Goal: Transaction & Acquisition: Purchase product/service

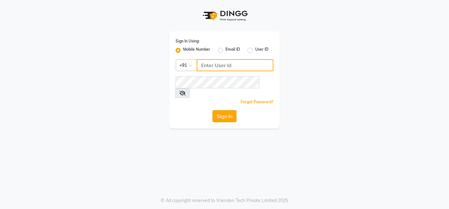
type input "6000202228"
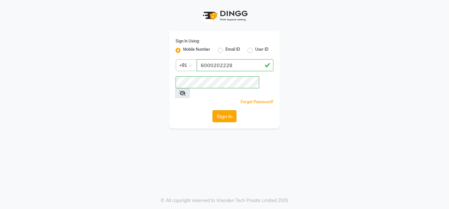
click at [225, 110] on button "Sign In" at bounding box center [225, 116] width 24 height 12
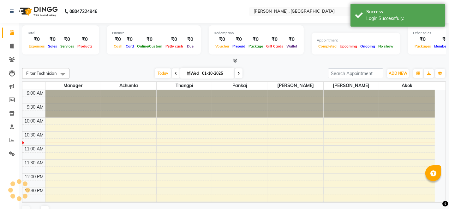
select select "en"
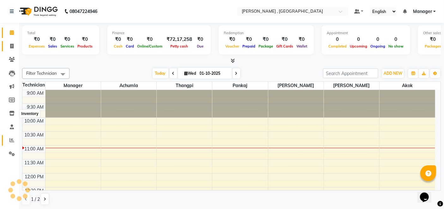
click at [7, 145] on link "Reports" at bounding box center [9, 140] width 15 height 10
click at [12, 49] on span at bounding box center [11, 46] width 11 height 7
select select "service"
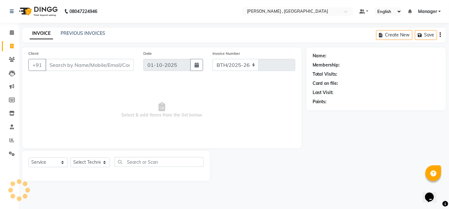
select select "4283"
type input "2073"
click at [216, 171] on div at bounding box center [258, 165] width 96 height 30
click at [76, 30] on div "PREVIOUS INVOICES" at bounding box center [83, 33] width 45 height 7
click at [78, 35] on link "PREVIOUS INVOICES" at bounding box center [83, 33] width 45 height 6
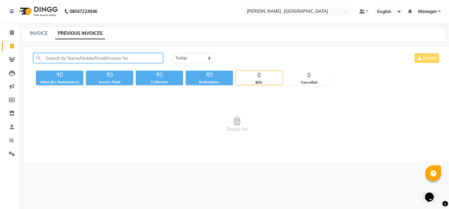
click at [88, 61] on input "text" at bounding box center [98, 58] width 130 height 10
click at [125, 59] on input "text" at bounding box center [98, 58] width 130 height 10
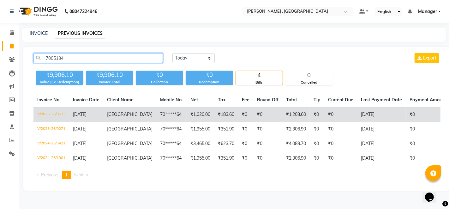
type input "7005134"
click at [121, 113] on span "[GEOGRAPHIC_DATA]" at bounding box center [130, 114] width 46 height 6
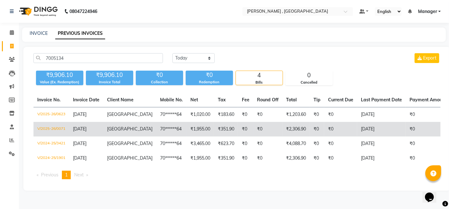
click at [102, 127] on td "08-04-2025" at bounding box center [86, 129] width 34 height 15
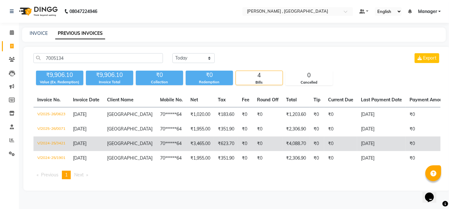
click at [130, 144] on span "[GEOGRAPHIC_DATA]" at bounding box center [130, 143] width 46 height 6
click at [123, 146] on span "[GEOGRAPHIC_DATA]" at bounding box center [130, 143] width 46 height 6
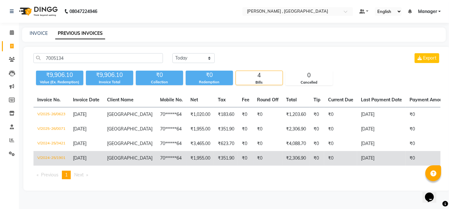
click at [156, 159] on td "70******64" at bounding box center [171, 158] width 30 height 15
click at [126, 156] on span "[GEOGRAPHIC_DATA]" at bounding box center [130, 158] width 46 height 6
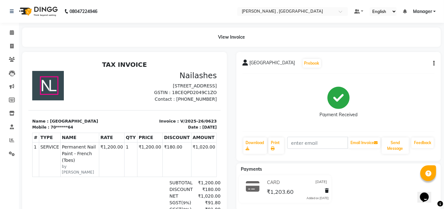
click at [433, 63] on icon "button" at bounding box center [433, 63] width 1 height 0
click at [400, 67] on div "Edit Item Staff" at bounding box center [402, 67] width 43 height 8
select select "23266"
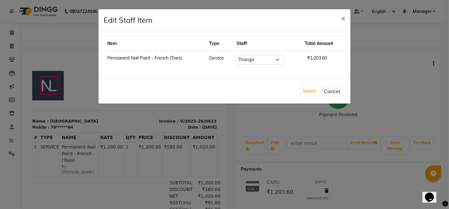
click at [396, 72] on ngb-modal-window "Edit Staff Item × Item Type Staff Total Amount Permanent Nail Paint - French (T…" at bounding box center [224, 104] width 449 height 209
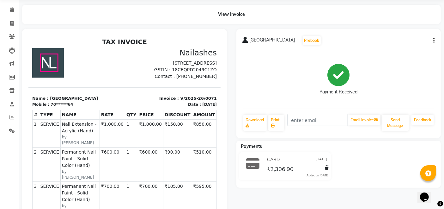
scroll to position [35, 0]
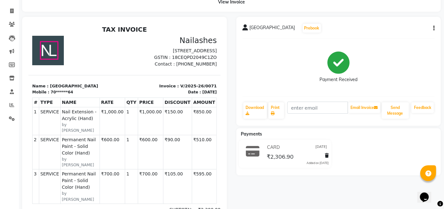
click at [435, 29] on button "button" at bounding box center [433, 28] width 4 height 7
click at [387, 33] on div "Edit Item Staff" at bounding box center [402, 32] width 43 height 8
select select
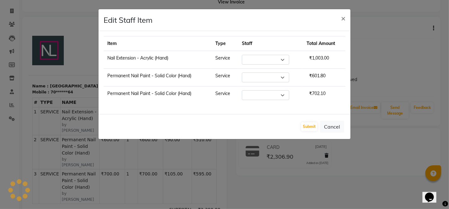
select select "23265"
select select "23266"
click at [376, 86] on ngb-modal-window "Edit Staff Item × Item Type Staff Total Amount Nail Extension - Acrylic (Hand) …" at bounding box center [224, 104] width 449 height 209
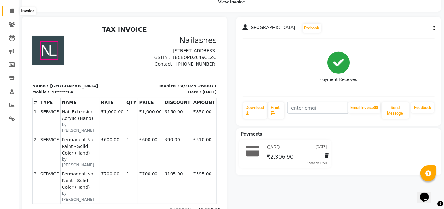
click at [10, 14] on span at bounding box center [11, 11] width 11 height 7
select select "service"
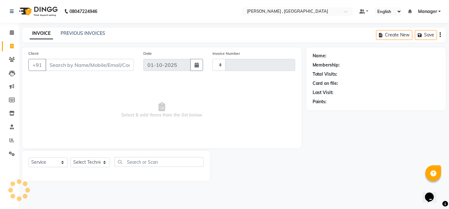
type input "2073"
select select "4283"
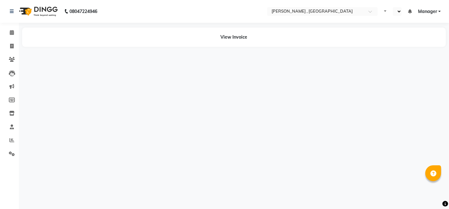
select select "en"
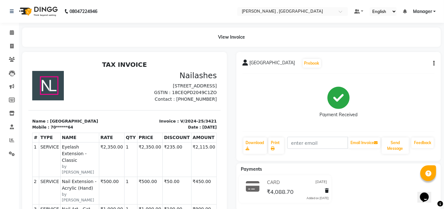
click at [433, 63] on button "button" at bounding box center [433, 63] width 4 height 7
click at [400, 64] on div "Edit Item Staff" at bounding box center [402, 67] width 43 height 8
select select
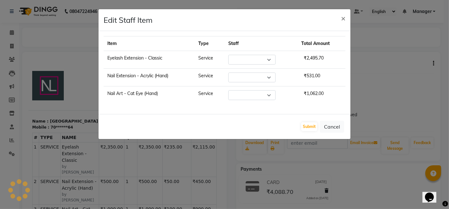
select select "23267"
select select "23268"
click at [342, 19] on span "×" at bounding box center [343, 17] width 4 height 9
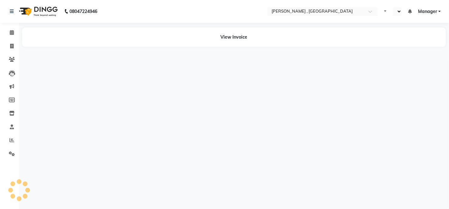
select select "en"
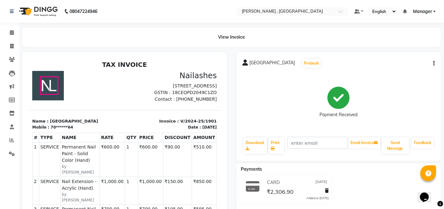
click at [433, 65] on button "button" at bounding box center [433, 63] width 4 height 7
click at [390, 63] on div "Edit Item Staff" at bounding box center [402, 67] width 43 height 8
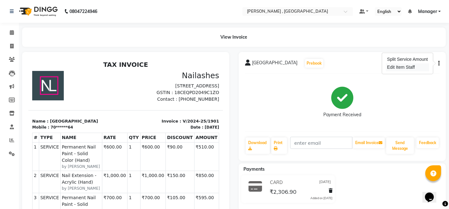
select select "23266"
select select "23265"
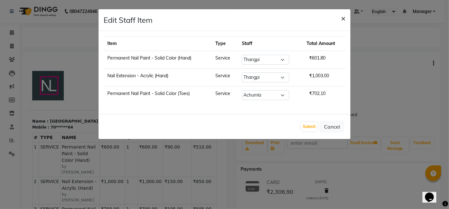
click at [343, 20] on span "×" at bounding box center [343, 17] width 4 height 9
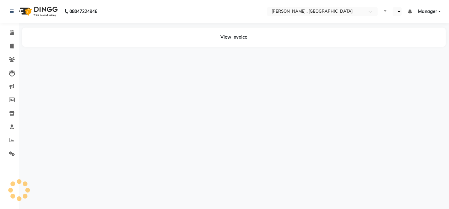
select select "en"
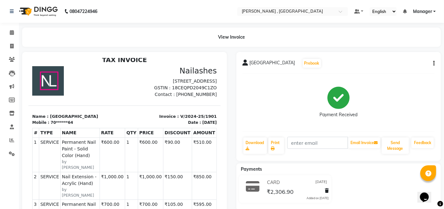
scroll to position [5, 0]
click at [434, 64] on icon "button" at bounding box center [433, 63] width 1 height 0
click at [399, 67] on div "Edit Item Staff" at bounding box center [402, 67] width 43 height 8
select select
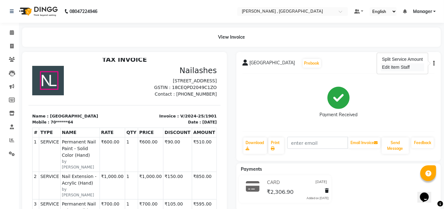
select select
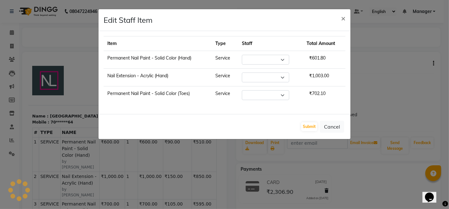
select select "23266"
select select "23265"
click at [399, 67] on ngb-modal-window "Edit Staff Item × Item Type Staff Total Amount Permanent Nail Paint - Solid Col…" at bounding box center [224, 104] width 449 height 209
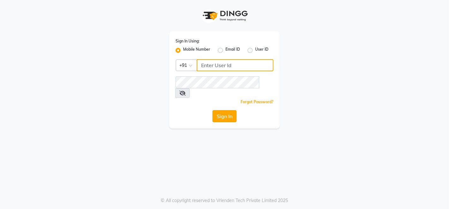
type input "6000202228"
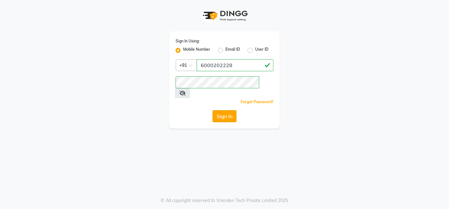
click at [226, 110] on button "Sign In" at bounding box center [225, 116] width 24 height 12
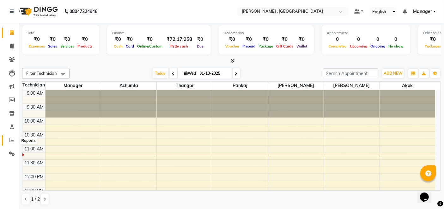
click at [12, 141] on icon at bounding box center [11, 139] width 5 height 5
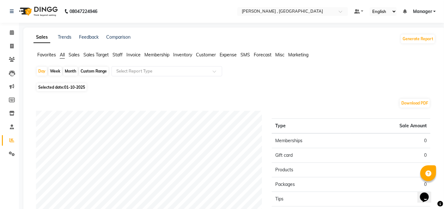
click at [71, 73] on div "Month" at bounding box center [70, 71] width 15 height 9
select select "10"
select select "2025"
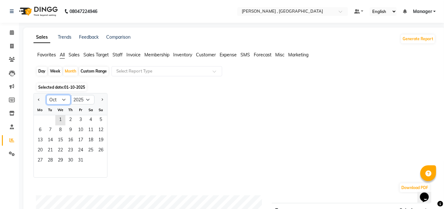
click at [63, 102] on select "Jan Feb Mar Apr May Jun Jul Aug Sep Oct Nov Dec" at bounding box center [58, 99] width 24 height 9
select select "9"
click at [46, 95] on select "Jan Feb Mar Apr May Jun Jul Aug Sep Oct Nov Dec" at bounding box center [58, 99] width 24 height 9
click at [41, 119] on span "1" at bounding box center [40, 120] width 10 height 10
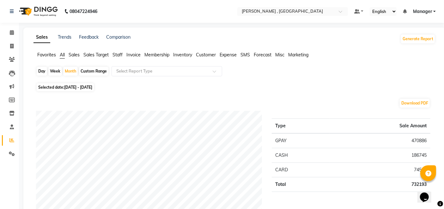
click at [75, 54] on span "Sales" at bounding box center [74, 55] width 11 height 6
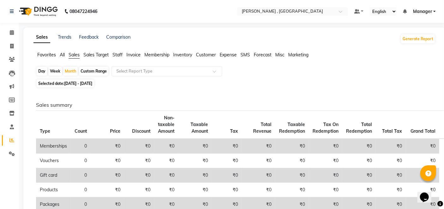
click at [106, 58] on li "Sales Target" at bounding box center [95, 55] width 25 height 7
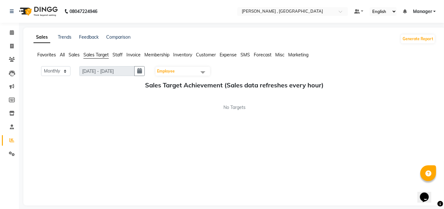
click at [124, 58] on div "Favorites All Sales Sales Target Staff Invoice Membership Inventory Customer Ex…" at bounding box center [234, 58] width 411 height 12
click at [117, 54] on span "Staff" at bounding box center [118, 55] width 10 height 6
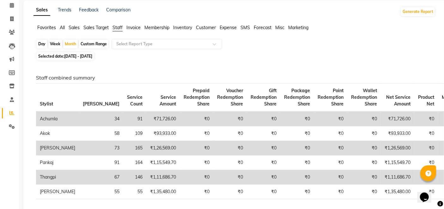
scroll to position [26, 0]
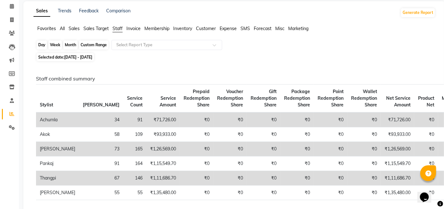
click at [68, 44] on div "Month" at bounding box center [70, 44] width 15 height 9
select select "9"
select select "2025"
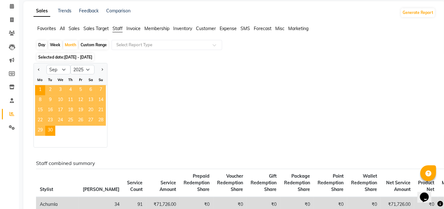
click at [57, 97] on span "10" at bounding box center [60, 100] width 10 height 10
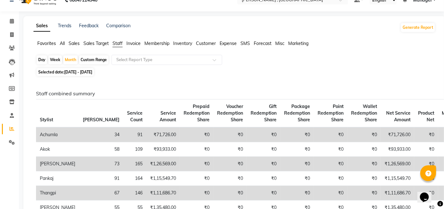
scroll to position [0, 0]
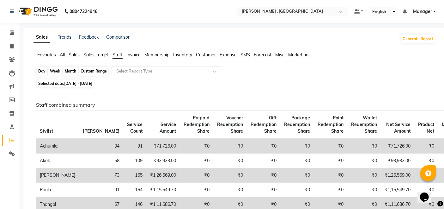
click at [66, 72] on div "Month" at bounding box center [70, 71] width 15 height 9
select select "9"
select select "2025"
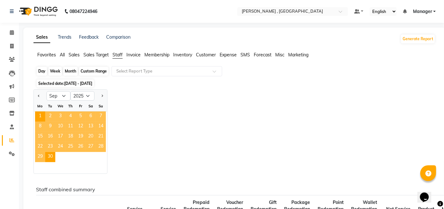
click at [66, 71] on div "Month" at bounding box center [70, 71] width 15 height 9
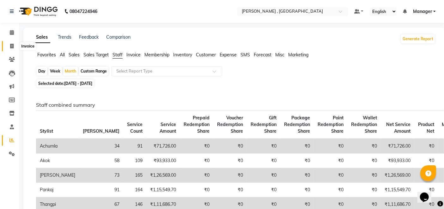
click at [14, 44] on span at bounding box center [11, 46] width 11 height 7
select select "service"
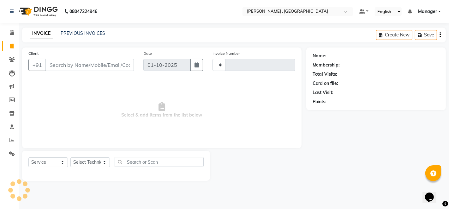
type input "2073"
select select "4283"
click at [13, 142] on icon at bounding box center [11, 139] width 5 height 5
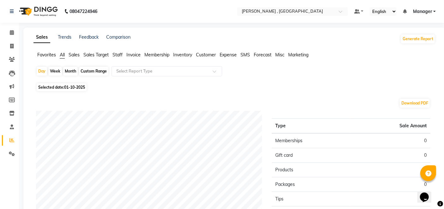
click at [73, 76] on div "Day Week Month Custom Range Select Report Type" at bounding box center [234, 73] width 397 height 15
click at [72, 70] on div "Month" at bounding box center [70, 71] width 15 height 9
select select "10"
select select "2025"
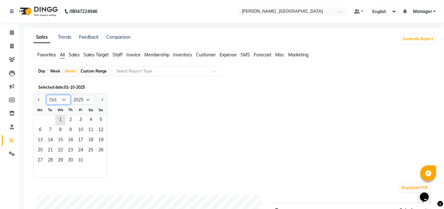
click at [59, 99] on select "Jan Feb Mar Apr May Jun Jul Aug Sep Oct Nov Dec" at bounding box center [58, 99] width 24 height 9
select select "9"
click at [46, 95] on select "Jan Feb Mar Apr May Jun Jul Aug Sep Oct Nov Dec" at bounding box center [58, 99] width 24 height 9
click at [57, 137] on span "17" at bounding box center [60, 140] width 10 height 10
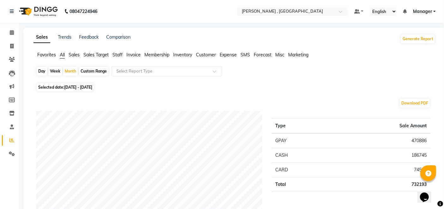
click at [117, 59] on div "Favorites All Sales Sales Target Staff Invoice Membership Inventory Customer Ex…" at bounding box center [234, 58] width 411 height 12
click at [119, 56] on span "Staff" at bounding box center [118, 55] width 10 height 6
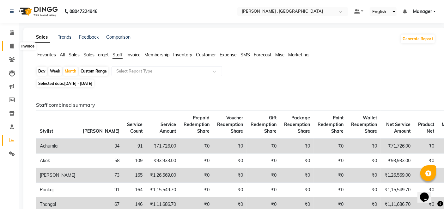
click at [13, 46] on icon at bounding box center [11, 46] width 3 height 5
select select "service"
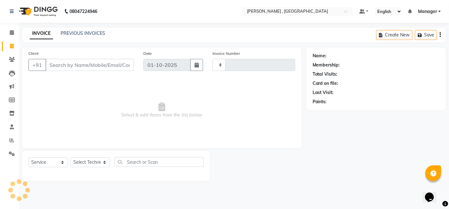
type input "2073"
select select "4283"
click at [12, 139] on icon at bounding box center [11, 139] width 5 height 5
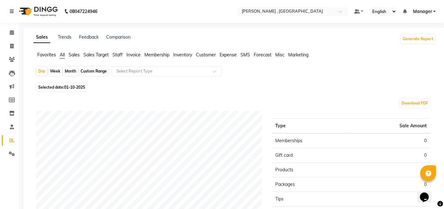
drag, startPoint x: 73, startPoint y: 70, endPoint x: 57, endPoint y: 54, distance: 23.0
click at [67, 65] on app-reports "Favorites All Sales Sales Target Staff Invoice Membership Inventory Customer Ex…" at bounding box center [235, 176] width 410 height 248
click at [72, 70] on div "Month" at bounding box center [70, 71] width 15 height 9
select select "10"
select select "2025"
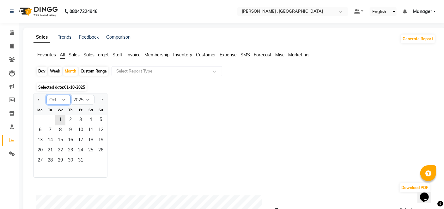
drag, startPoint x: 56, startPoint y: 97, endPoint x: 48, endPoint y: 86, distance: 13.6
select select "9"
click at [46, 95] on select "Jan Feb Mar Apr May Jun Jul Aug Sep Oct Nov Dec" at bounding box center [58, 99] width 24 height 9
click at [52, 130] on span "9" at bounding box center [50, 130] width 10 height 10
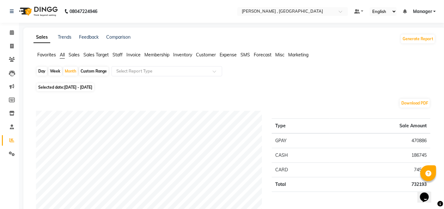
click at [43, 70] on div "Day" at bounding box center [42, 71] width 10 height 9
select select "9"
select select "2025"
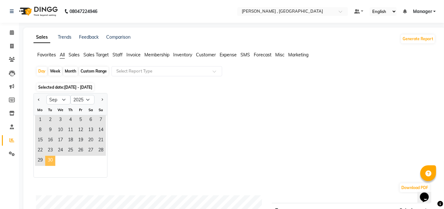
click at [50, 159] on span "30" at bounding box center [50, 160] width 10 height 10
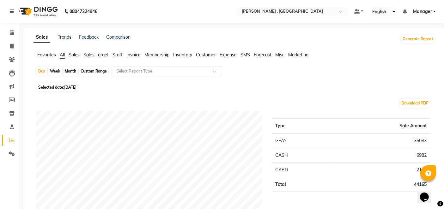
click at [52, 88] on span "Selected date: 30-09-2025" at bounding box center [57, 87] width 41 height 8
select select "9"
select select "2025"
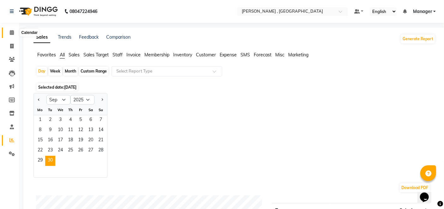
click at [10, 32] on icon at bounding box center [12, 32] width 4 height 5
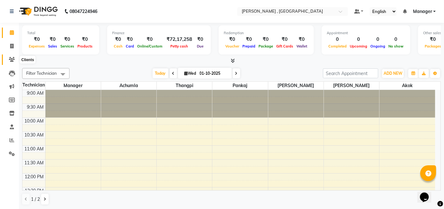
click at [13, 63] on span at bounding box center [11, 59] width 11 height 7
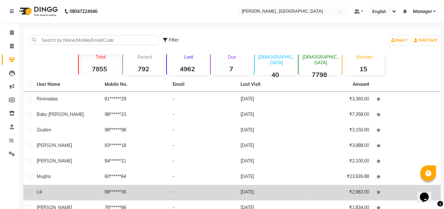
click at [123, 186] on td "98******36" at bounding box center [135, 192] width 68 height 15
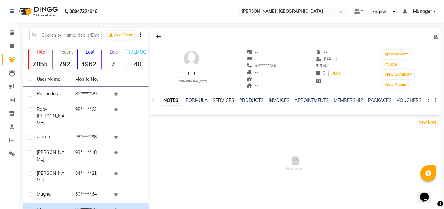
click at [228, 101] on link "SERVICES" at bounding box center [223, 100] width 21 height 6
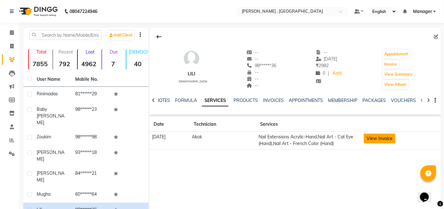
click at [390, 140] on button "View Invoice" at bounding box center [380, 138] width 32 height 10
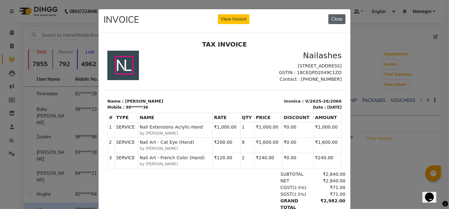
click at [338, 15] on button "Close" at bounding box center [337, 19] width 17 height 10
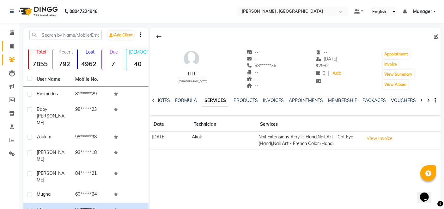
click at [13, 46] on icon at bounding box center [11, 46] width 3 height 5
select select "4283"
select select "service"
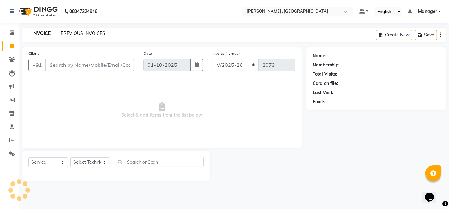
click at [92, 34] on link "PREVIOUS INVOICES" at bounding box center [83, 33] width 45 height 6
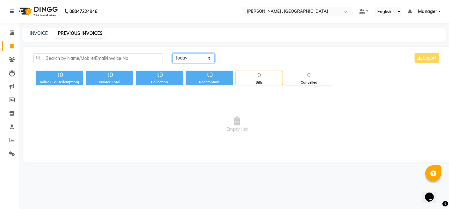
click at [177, 56] on select "Today Yesterday Custom Range" at bounding box center [194, 58] width 42 height 10
select select "yesterday"
click at [173, 53] on select "Today Yesterday Custom Range" at bounding box center [194, 58] width 42 height 10
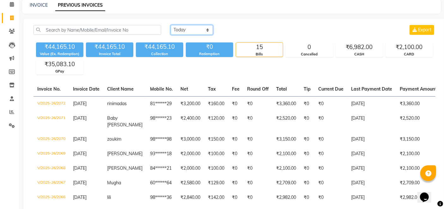
scroll to position [70, 0]
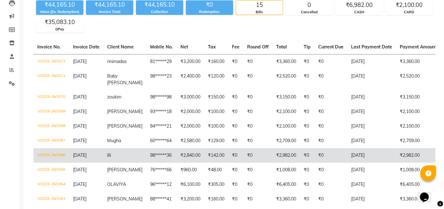
click at [128, 149] on td "lili" at bounding box center [124, 155] width 43 height 15
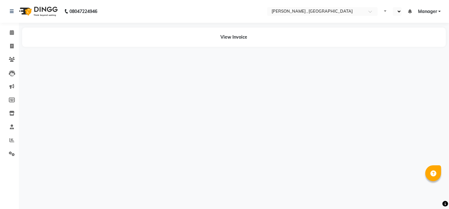
select select "en"
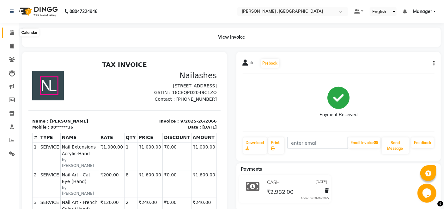
click at [10, 33] on icon at bounding box center [12, 32] width 4 height 5
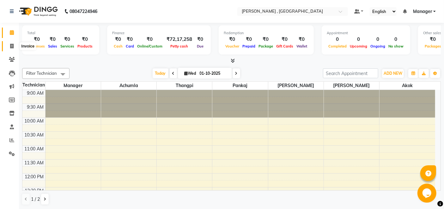
click at [11, 47] on icon at bounding box center [11, 46] width 3 height 5
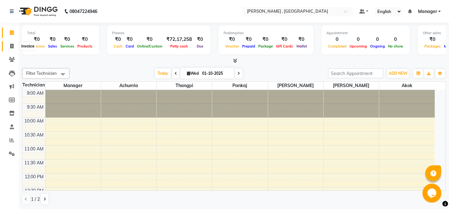
select select "service"
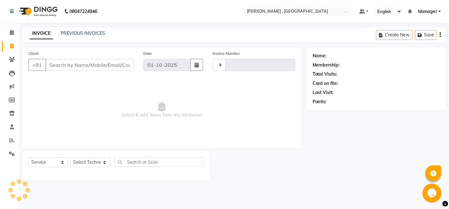
type input "2073"
select select "4283"
click at [91, 162] on select "Select Technician [PERSON_NAME] [PERSON_NAME] Manager [PERSON_NAME] Thangpi [PE…" at bounding box center [90, 162] width 40 height 10
select select "23265"
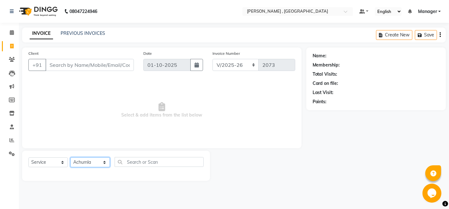
click at [70, 157] on select "Select Technician [PERSON_NAME] [PERSON_NAME] Manager [PERSON_NAME] Thangpi [PE…" at bounding box center [90, 162] width 40 height 10
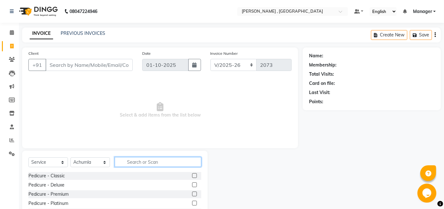
drag, startPoint x: 136, startPoint y: 160, endPoint x: 133, endPoint y: 157, distance: 4.3
click at [133, 157] on input "text" at bounding box center [158, 162] width 87 height 10
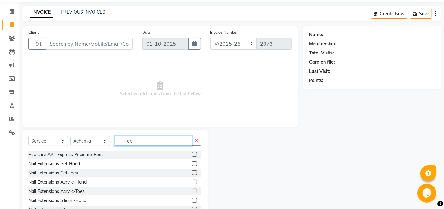
scroll to position [45, 0]
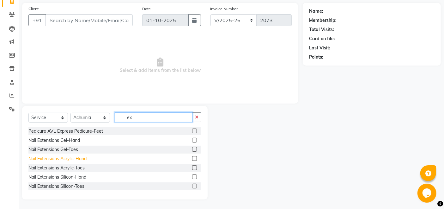
type input "ex"
click at [63, 158] on div "Nail Extensions Acrylic-Hand" at bounding box center [57, 158] width 58 height 7
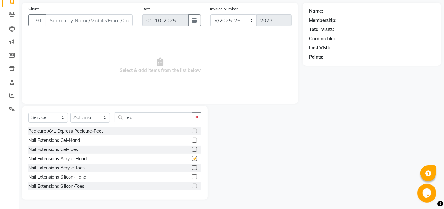
checkbox input "false"
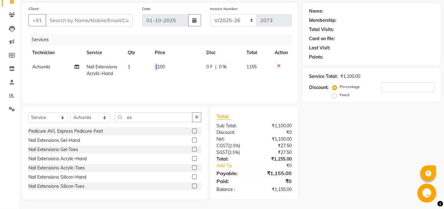
drag, startPoint x: 154, startPoint y: 64, endPoint x: 159, endPoint y: 66, distance: 5.1
click at [158, 65] on td "1100" at bounding box center [176, 70] width 51 height 21
click at [151, 65] on td "1" at bounding box center [137, 70] width 27 height 21
click at [186, 69] on td "1100" at bounding box center [176, 70] width 51 height 21
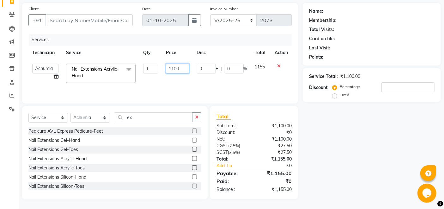
click at [186, 69] on input "1100" at bounding box center [177, 69] width 23 height 10
type input "1"
type input "500"
click at [185, 84] on div "Services Technician Service Qty Price Disc Total Action Achumla Akok [PERSON_NA…" at bounding box center [159, 65] width 263 height 63
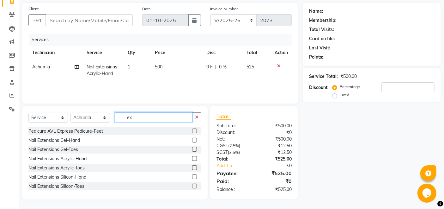
click at [169, 117] on input "ex" at bounding box center [154, 117] width 78 height 10
type input "e"
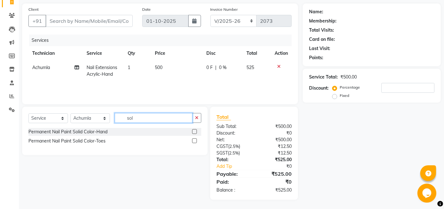
type input "sol"
click at [98, 131] on div "Permanent Nail Paint Solid Color-Hand" at bounding box center [67, 131] width 79 height 7
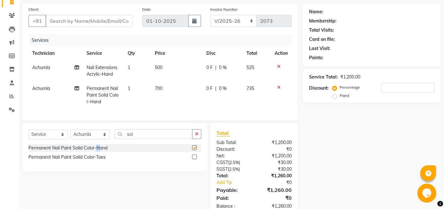
checkbox input "false"
click at [182, 86] on td "700" at bounding box center [176, 94] width 51 height 27
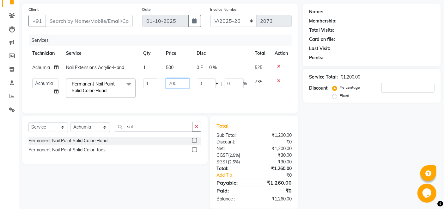
click at [178, 82] on input "700" at bounding box center [177, 83] width 23 height 10
type input "7"
type input "350"
click at [157, 98] on tr "Achumla Akok [PERSON_NAME] Manager [PERSON_NAME] Thangpi [PERSON_NAME] Permanen…" at bounding box center [159, 88] width 263 height 27
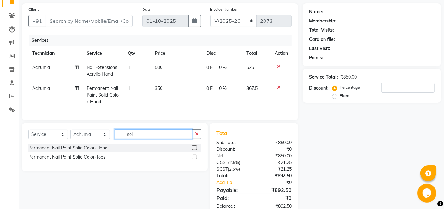
click at [150, 139] on input "sol" at bounding box center [154, 134] width 78 height 10
type input "s"
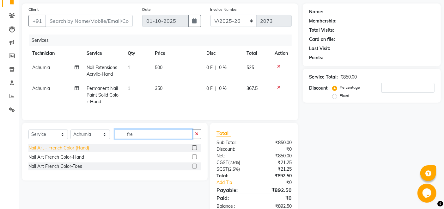
type input "fre"
click at [64, 151] on div "Nail Art - French Color (Hand)" at bounding box center [58, 147] width 61 height 7
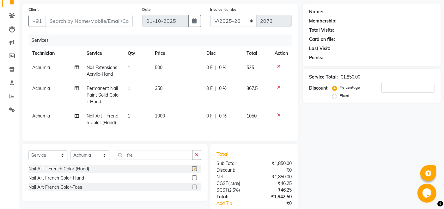
checkbox input "false"
click at [158, 119] on td "1000" at bounding box center [176, 119] width 51 height 21
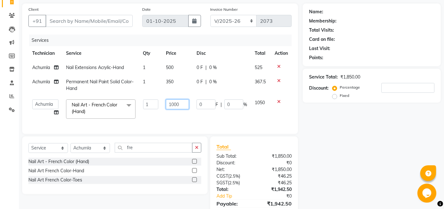
click at [181, 103] on input "1000" at bounding box center [177, 104] width 23 height 10
type input "1"
type input "150"
click at [154, 114] on tr "Achumla Akok [PERSON_NAME] Manager [PERSON_NAME] Thangpi [PERSON_NAME] Nail Art…" at bounding box center [159, 108] width 263 height 27
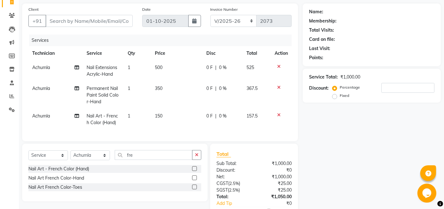
click at [156, 111] on td "150" at bounding box center [176, 119] width 51 height 21
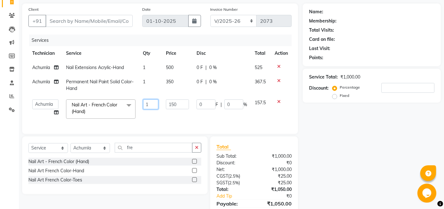
click at [154, 109] on td "1" at bounding box center [150, 108] width 23 height 27
type input "2"
click at [147, 124] on div "Services Technician Service Qty Price Disc Total Action Achumla Nail Extensions…" at bounding box center [159, 80] width 263 height 93
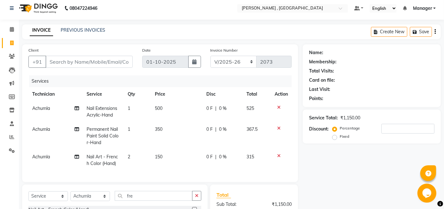
scroll to position [0, 0]
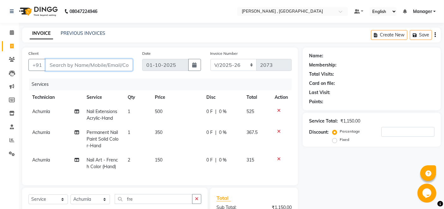
click at [86, 66] on input "Client" at bounding box center [89, 65] width 87 height 12
click at [66, 65] on input "Client" at bounding box center [89, 65] width 87 height 12
type input "9"
type input "0"
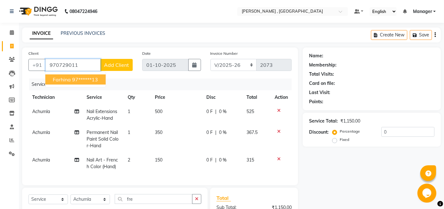
click at [61, 82] on span "Farhina" at bounding box center [62, 79] width 18 height 6
type input "97******13"
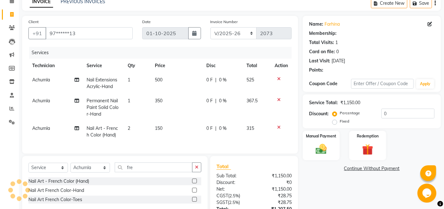
scroll to position [86, 0]
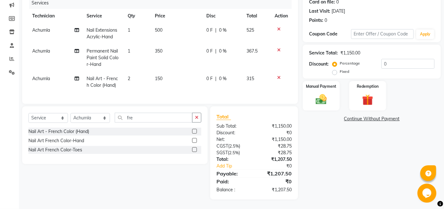
click at [153, 84] on td "150" at bounding box center [176, 81] width 51 height 21
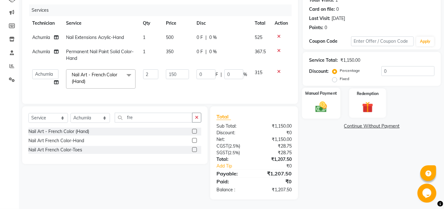
click at [320, 104] on img at bounding box center [321, 106] width 19 height 13
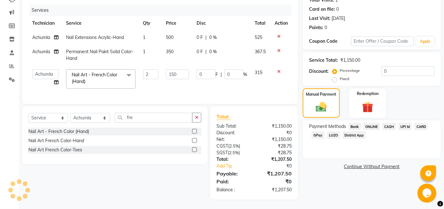
click at [318, 131] on span "GPay" at bounding box center [318, 134] width 13 height 7
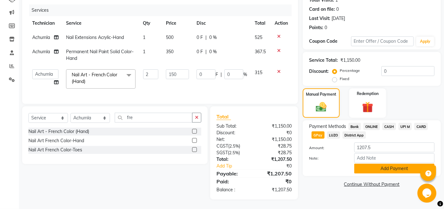
click at [362, 163] on button "Add Payment" at bounding box center [394, 168] width 80 height 10
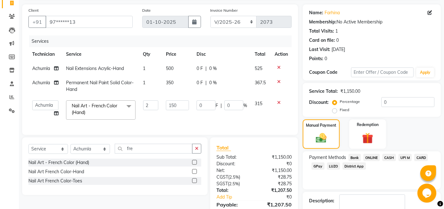
scroll to position [92, 0]
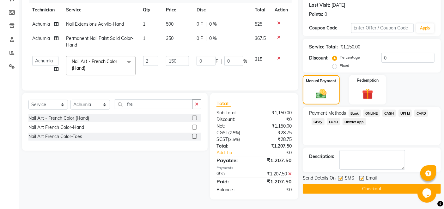
click at [339, 184] on button "Checkout" at bounding box center [372, 189] width 138 height 10
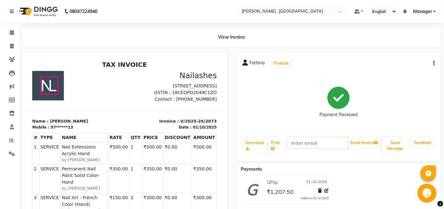
click at [47, 58] on html "TAX INVOICE [GEOGRAPHIC_DATA] [STREET_ADDRESS] GSTIN : 18CEQPD2049C1ZO #" at bounding box center [124, 173] width 192 height 230
click at [9, 141] on icon at bounding box center [11, 139] width 5 height 5
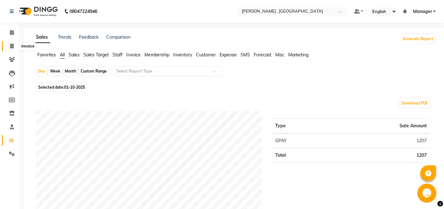
click at [10, 46] on icon at bounding box center [11, 46] width 3 height 5
select select "service"
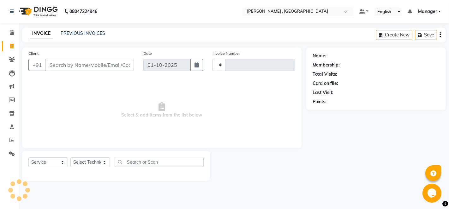
type input "2074"
select select "4283"
click at [99, 162] on select "Select Technician [PERSON_NAME] [PERSON_NAME] Manager [PERSON_NAME] Thangpi [PE…" at bounding box center [90, 162] width 40 height 10
select select "23266"
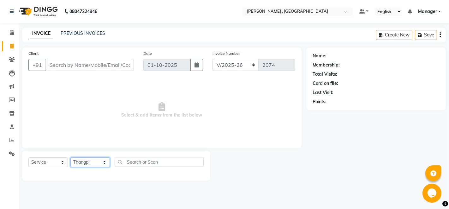
click at [70, 157] on select "Select Technician [PERSON_NAME] [PERSON_NAME] Manager [PERSON_NAME] Thangpi [PE…" at bounding box center [90, 162] width 40 height 10
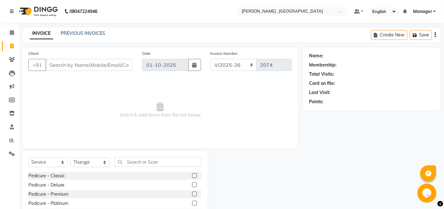
click at [135, 158] on div "Select Service Product Membership Package Voucher Prepaid Gift Card Select Tech…" at bounding box center [115, 196] width 186 height 93
click at [134, 166] on input "text" at bounding box center [158, 162] width 87 height 10
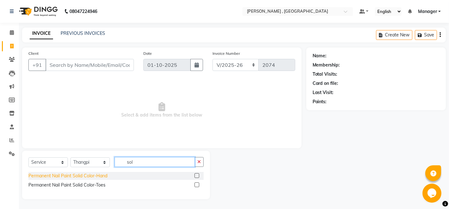
type input "sol"
click at [66, 175] on div "Permanent Nail Paint Solid Color-Hand" at bounding box center [67, 175] width 79 height 7
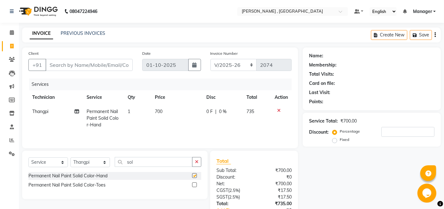
checkbox input "false"
click at [170, 118] on td "700" at bounding box center [176, 117] width 51 height 27
select select "23266"
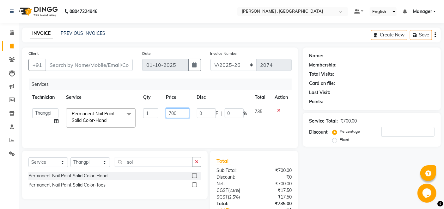
click at [183, 116] on input "700" at bounding box center [177, 113] width 23 height 10
type input "7"
type input "360"
click at [171, 128] on td "360" at bounding box center [177, 117] width 31 height 27
select select "23266"
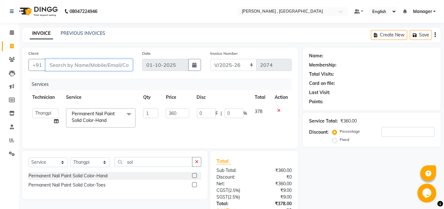
click at [62, 66] on input "Client" at bounding box center [89, 65] width 87 height 12
type input "7"
type input "0"
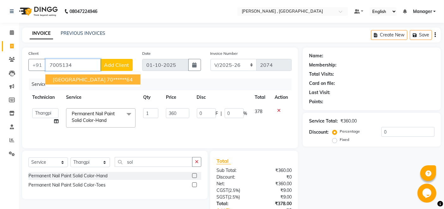
click at [61, 79] on span "[GEOGRAPHIC_DATA]" at bounding box center [79, 79] width 53 height 6
type input "70******64"
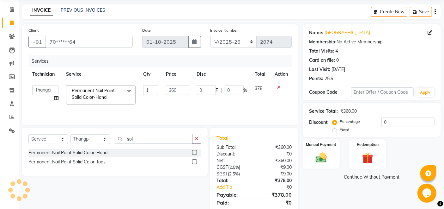
scroll to position [44, 0]
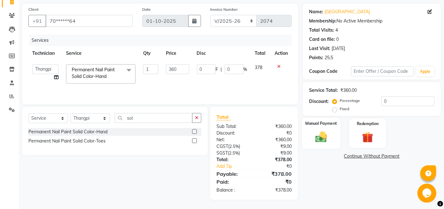
click at [331, 131] on div "Manual Payment" at bounding box center [321, 133] width 38 height 31
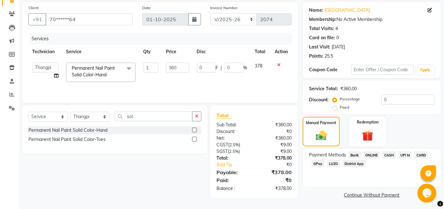
scroll to position [46, 0]
click at [421, 155] on span "CARD" at bounding box center [421, 154] width 14 height 7
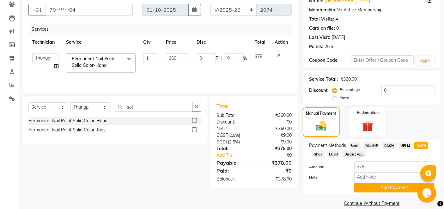
scroll to position [64, 0]
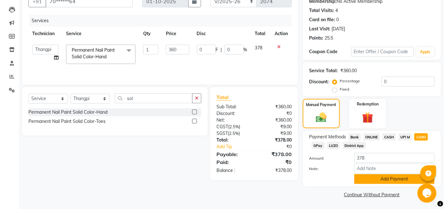
click at [379, 180] on button "Add Payment" at bounding box center [394, 179] width 80 height 10
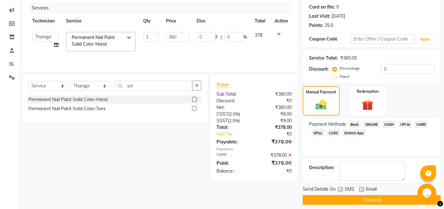
scroll to position [82, 0]
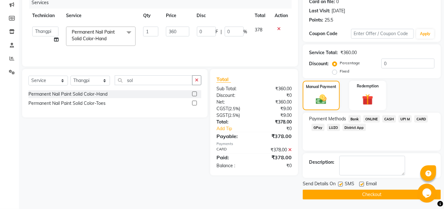
click at [350, 192] on button "Checkout" at bounding box center [372, 194] width 138 height 10
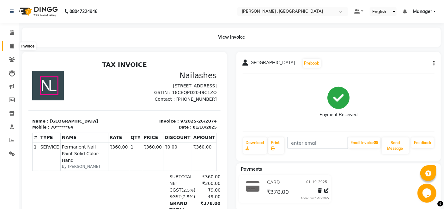
click at [12, 44] on icon at bounding box center [11, 46] width 3 height 5
select select "service"
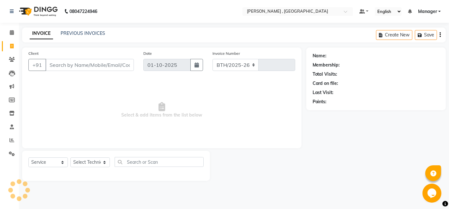
select select "4283"
type input "2075"
click at [96, 161] on select "Select Technician" at bounding box center [90, 162] width 40 height 10
select select "23268"
click at [70, 157] on select "Select Technician [PERSON_NAME] [PERSON_NAME] Manager [PERSON_NAME] Thangpi [PE…" at bounding box center [90, 162] width 40 height 10
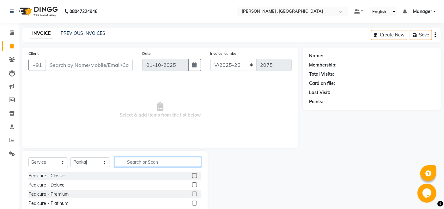
click at [142, 160] on input "text" at bounding box center [158, 162] width 87 height 10
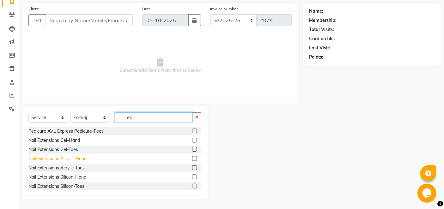
type input "ex"
click at [65, 159] on div "Nail Extensions Acrylic-Hand" at bounding box center [57, 158] width 58 height 7
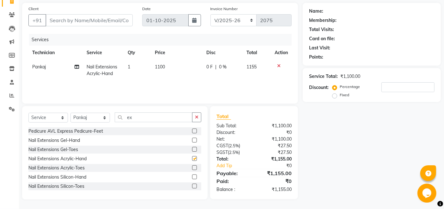
checkbox input "false"
click at [169, 75] on td "1100" at bounding box center [176, 70] width 51 height 21
select select "23268"
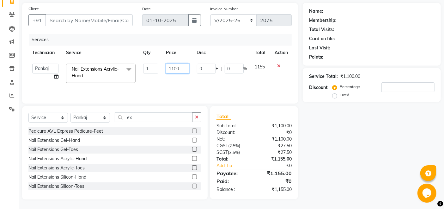
click at [181, 67] on input "1100" at bounding box center [177, 69] width 23 height 10
type input "1"
type input "500"
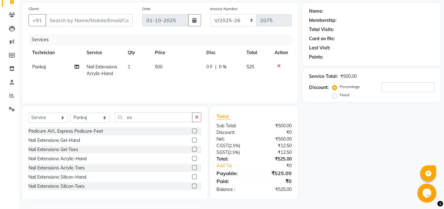
click at [176, 85] on div "Services Technician Service Qty Price Disc Total Action Pankaj Nail Extensions …" at bounding box center [159, 65] width 263 height 63
click at [169, 120] on input "ex" at bounding box center [154, 117] width 78 height 10
type input "e"
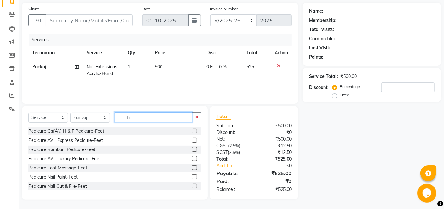
scroll to position [44, 0]
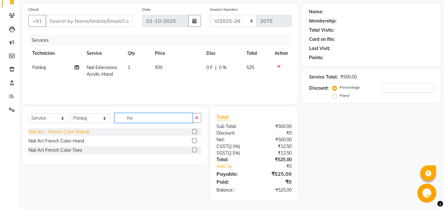
type input "fre"
click at [70, 130] on div "Nail Art - French Color (Hand)" at bounding box center [58, 131] width 61 height 7
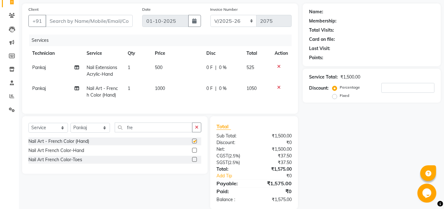
checkbox input "false"
click at [167, 86] on td "1000" at bounding box center [176, 91] width 51 height 21
select select "23268"
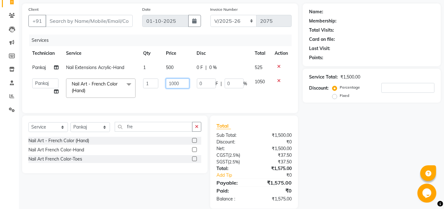
click at [179, 85] on input "1000" at bounding box center [177, 83] width 23 height 10
type input "1"
type input "600"
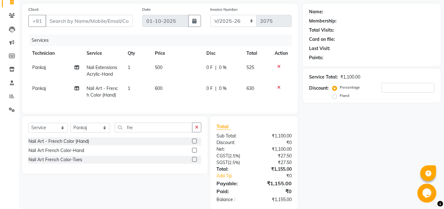
click at [177, 98] on td "600" at bounding box center [176, 91] width 51 height 21
select select "23268"
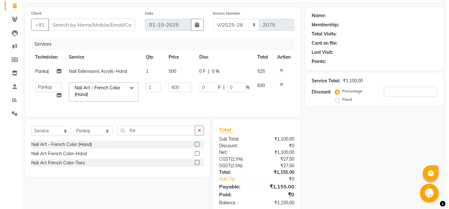
scroll to position [23, 0]
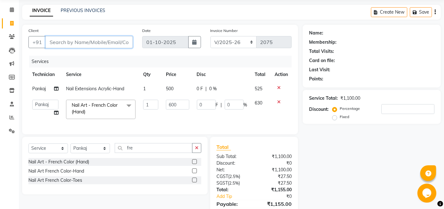
click at [99, 40] on input "Client" at bounding box center [89, 42] width 87 height 12
type input "9"
type input "0"
type input "9353393760"
click at [120, 39] on span "Add Client" at bounding box center [116, 42] width 25 height 6
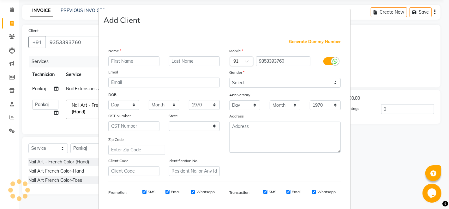
select select "21"
click at [128, 58] on input "text" at bounding box center [133, 61] width 51 height 10
type input "[PERSON_NAME]"
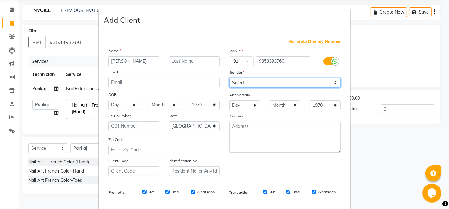
click at [235, 81] on select "Select [DEMOGRAPHIC_DATA] [DEMOGRAPHIC_DATA] Other Prefer Not To Say" at bounding box center [285, 83] width 112 height 10
select select "[DEMOGRAPHIC_DATA]"
click at [229, 78] on select "Select [DEMOGRAPHIC_DATA] [DEMOGRAPHIC_DATA] Other Prefer Not To Say" at bounding box center [285, 83] width 112 height 10
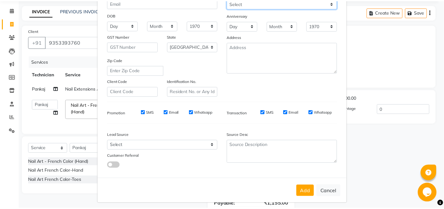
scroll to position [82, 0]
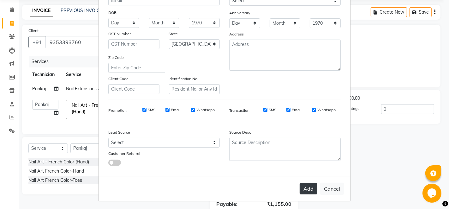
click at [304, 187] on button "Add" at bounding box center [309, 188] width 18 height 11
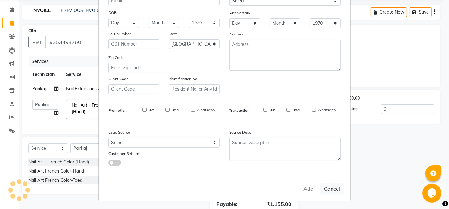
type input "93******60"
select select
select select "null"
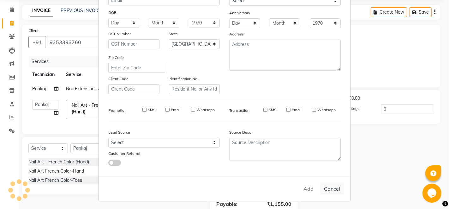
select select
checkbox input "false"
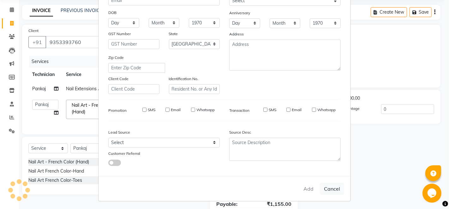
checkbox input "false"
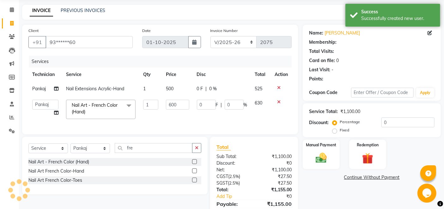
select select "1: Object"
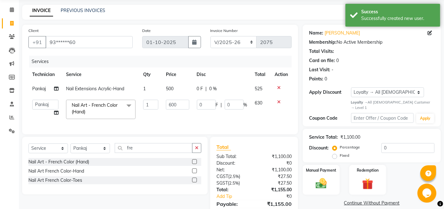
scroll to position [58, 0]
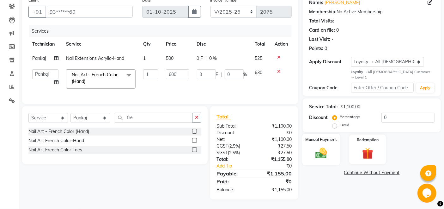
click at [316, 146] on img at bounding box center [321, 152] width 19 height 13
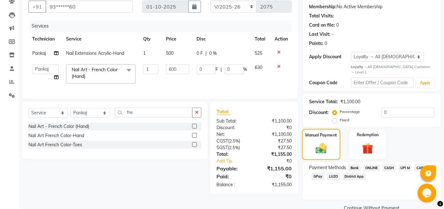
scroll to position [66, 0]
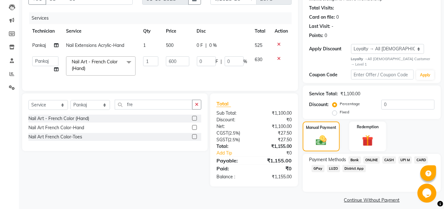
click at [185, 73] on td "600" at bounding box center [177, 65] width 31 height 27
click at [317, 165] on span "GPay" at bounding box center [318, 168] width 13 height 7
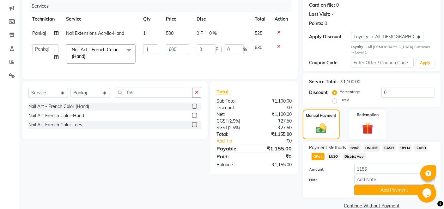
scroll to position [84, 0]
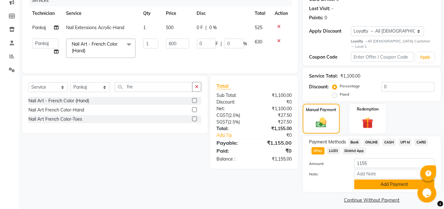
click at [386, 181] on button "Add Payment" at bounding box center [394, 184] width 80 height 10
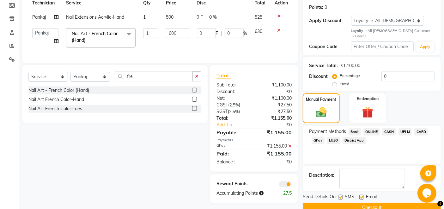
scroll to position [102, 0]
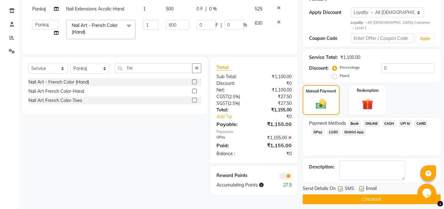
click at [354, 194] on button "Checkout" at bounding box center [372, 199] width 138 height 10
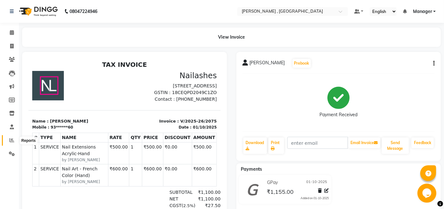
click at [12, 139] on icon at bounding box center [11, 139] width 5 height 5
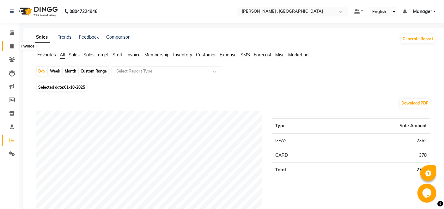
click at [10, 46] on icon at bounding box center [11, 46] width 3 height 5
select select "service"
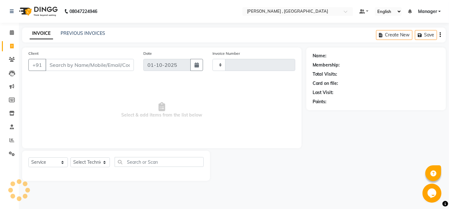
type input "2076"
select select "4283"
